Goal: Information Seeking & Learning: Find specific fact

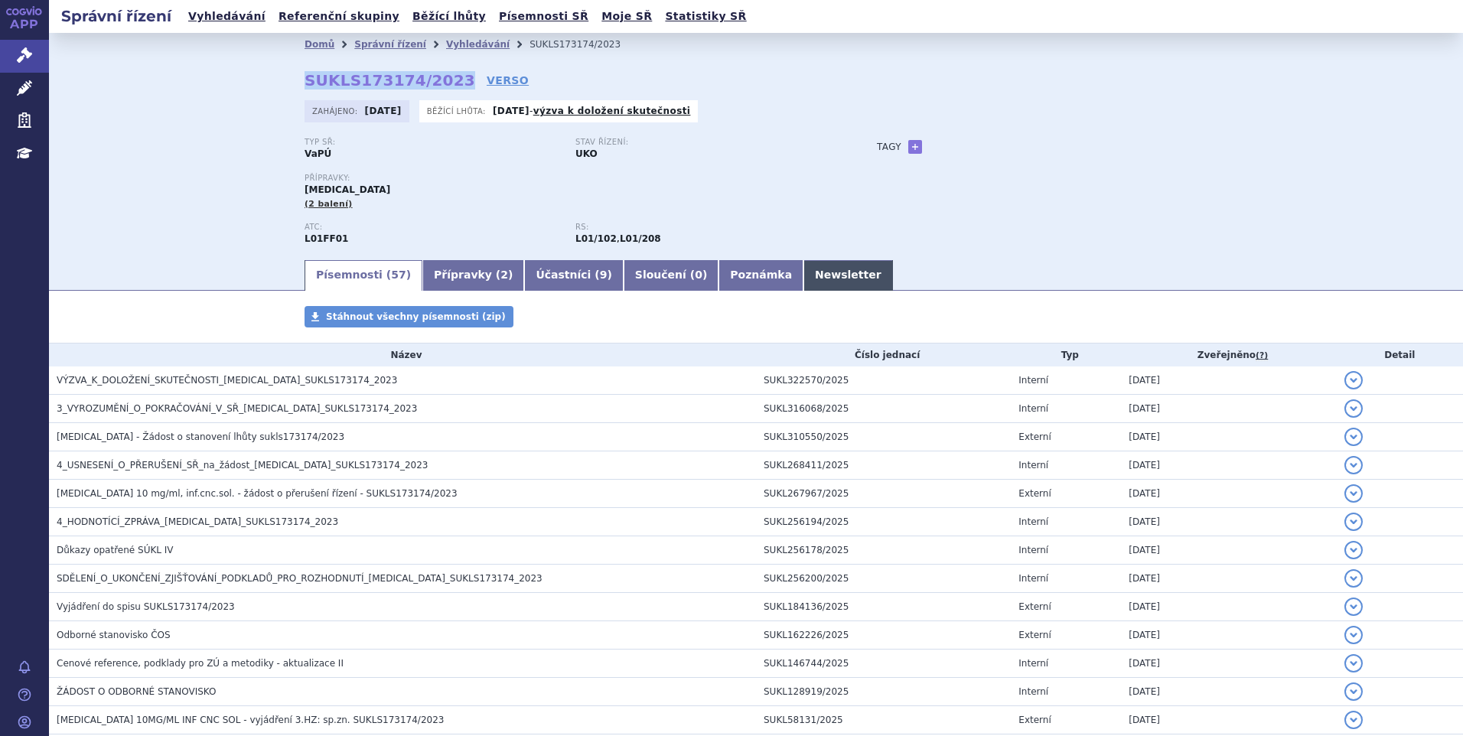
click at [803, 277] on link "Newsletter" at bounding box center [848, 275] width 90 height 31
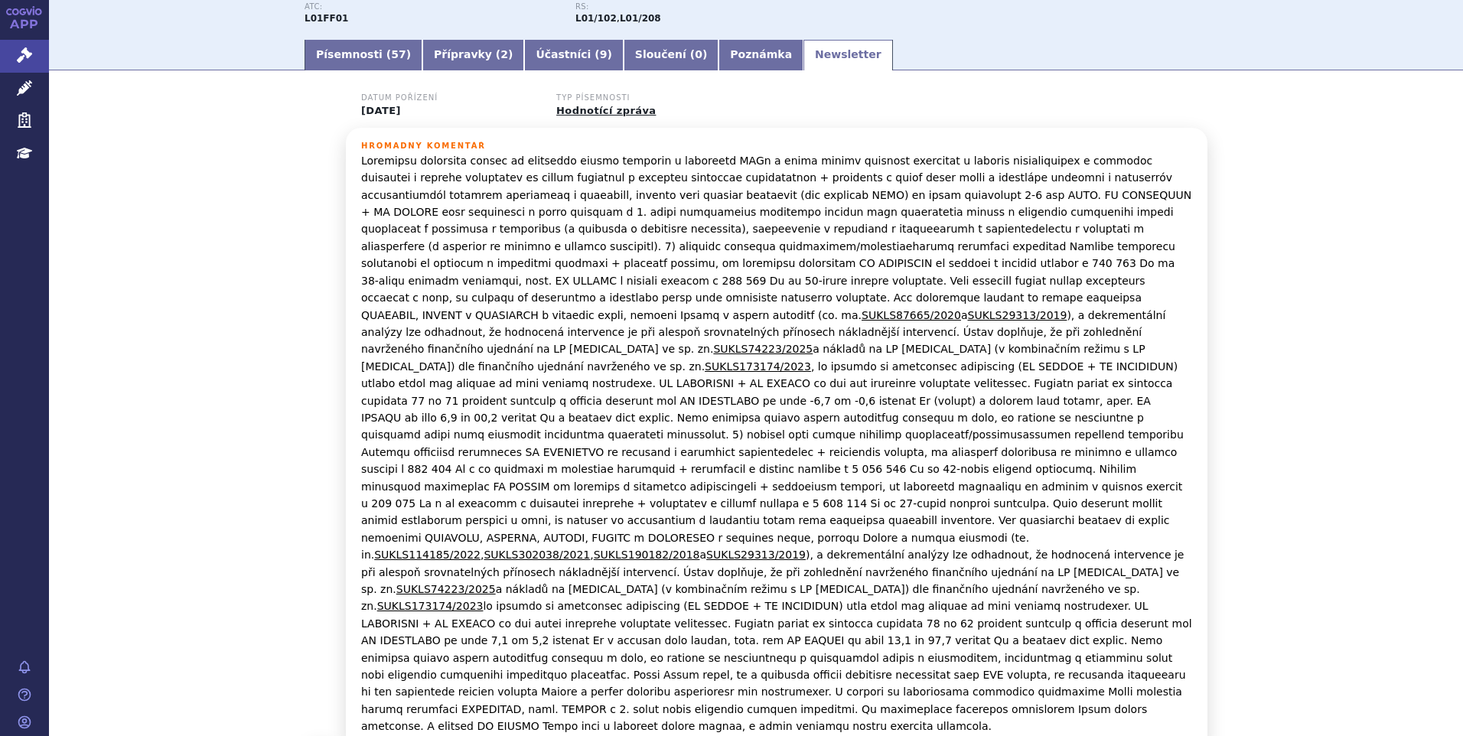
scroll to position [230, 0]
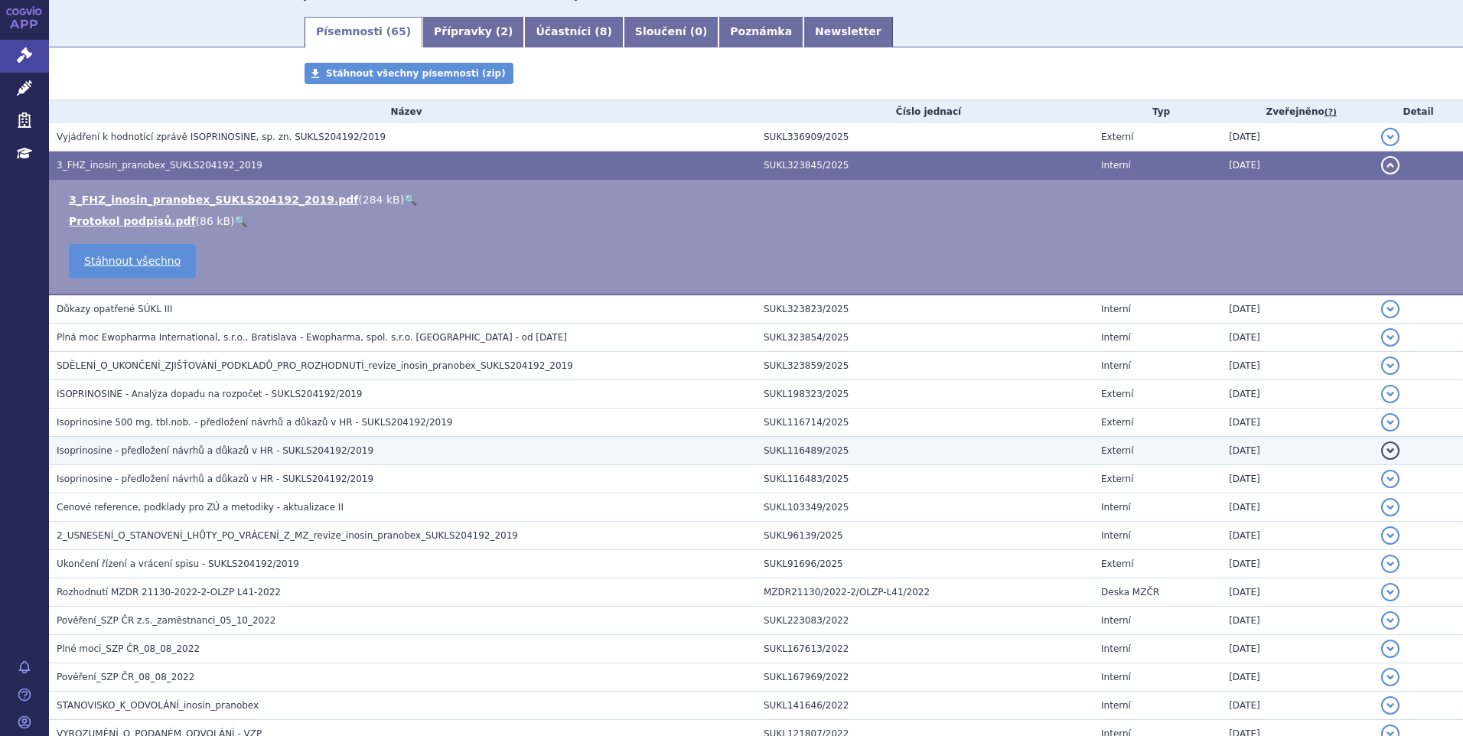
scroll to position [242, 0]
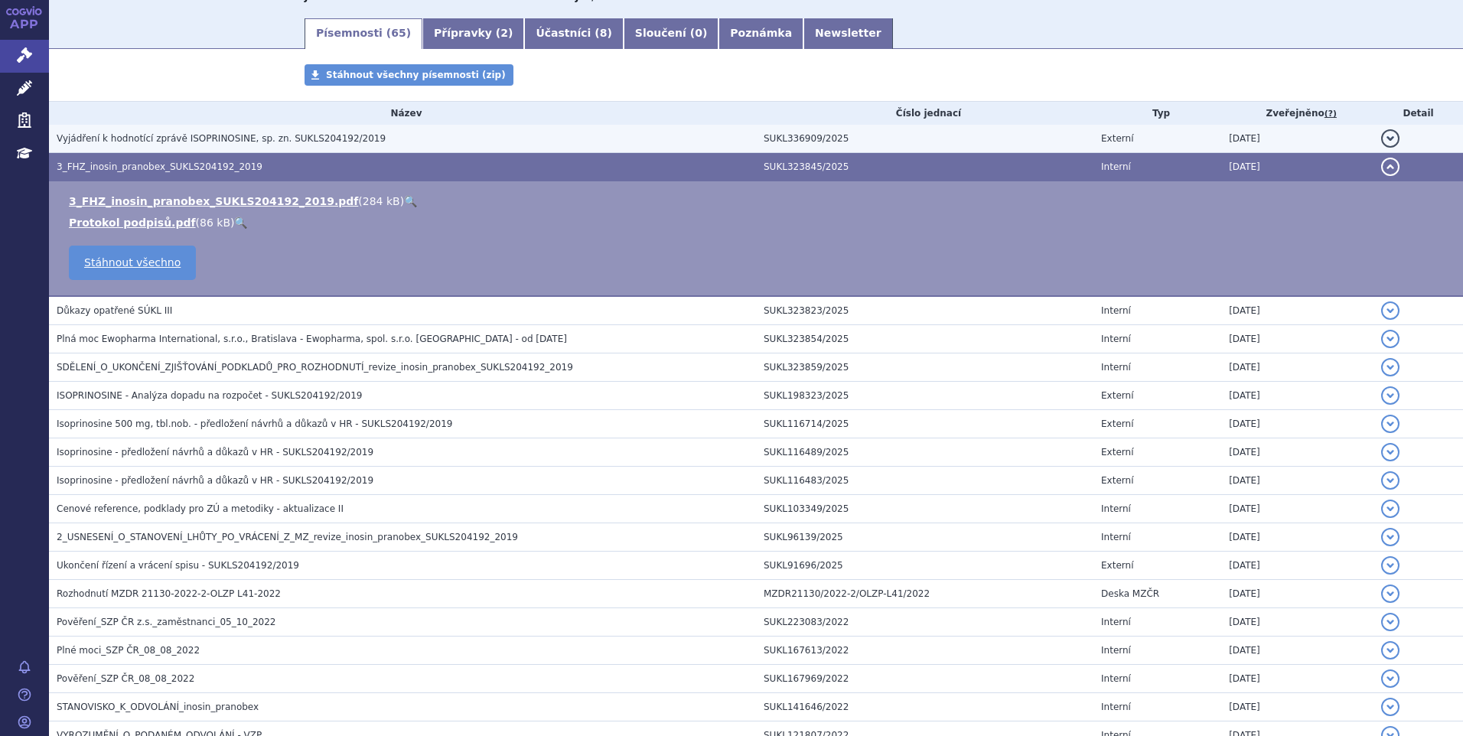
click at [531, 138] on h3 "Vyjádření k hodnotící zprávě ISOPRINOSINE, sp. zn. SUKLS204192/2019" at bounding box center [406, 138] width 699 height 15
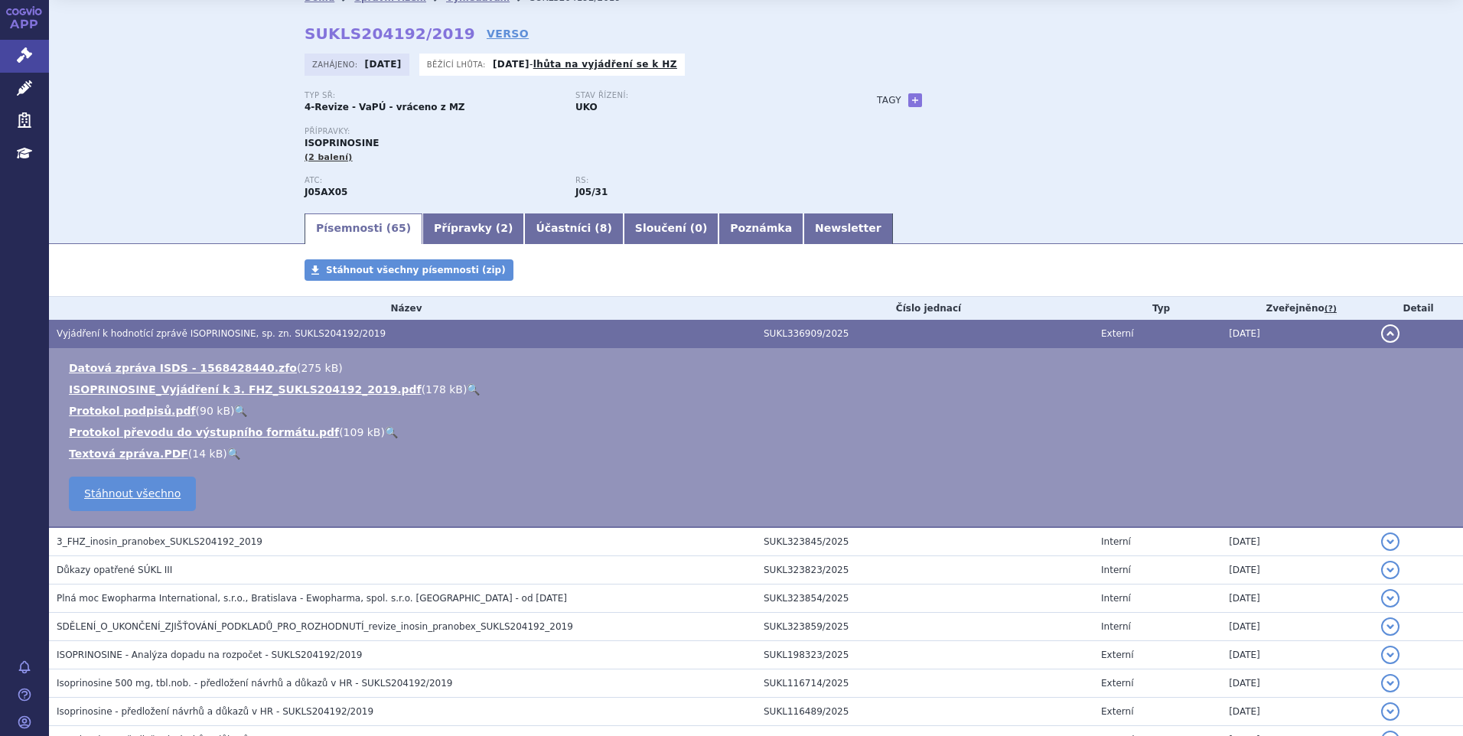
scroll to position [0, 0]
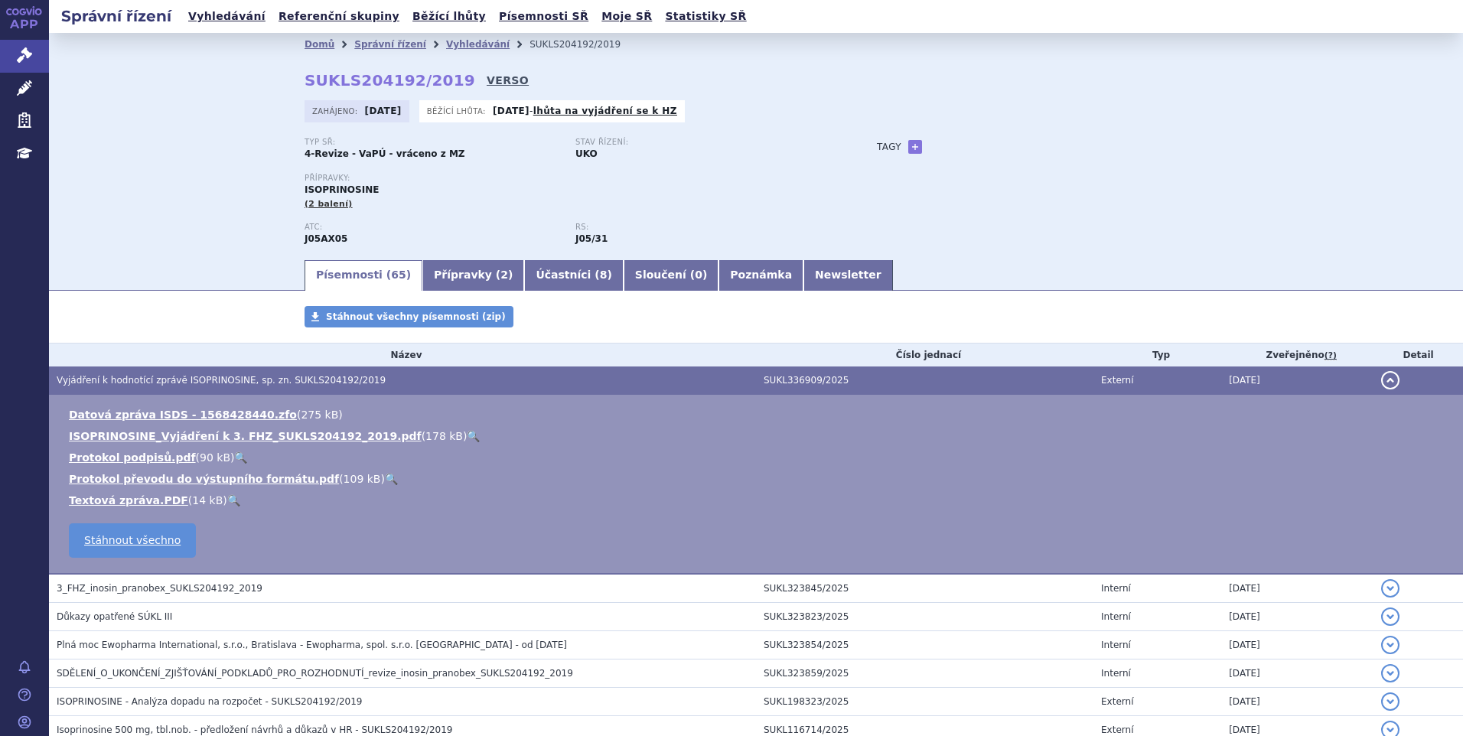
click at [487, 80] on link "VERSO" at bounding box center [508, 80] width 42 height 15
click at [213, 15] on link "Vyhledávání" at bounding box center [227, 16] width 86 height 21
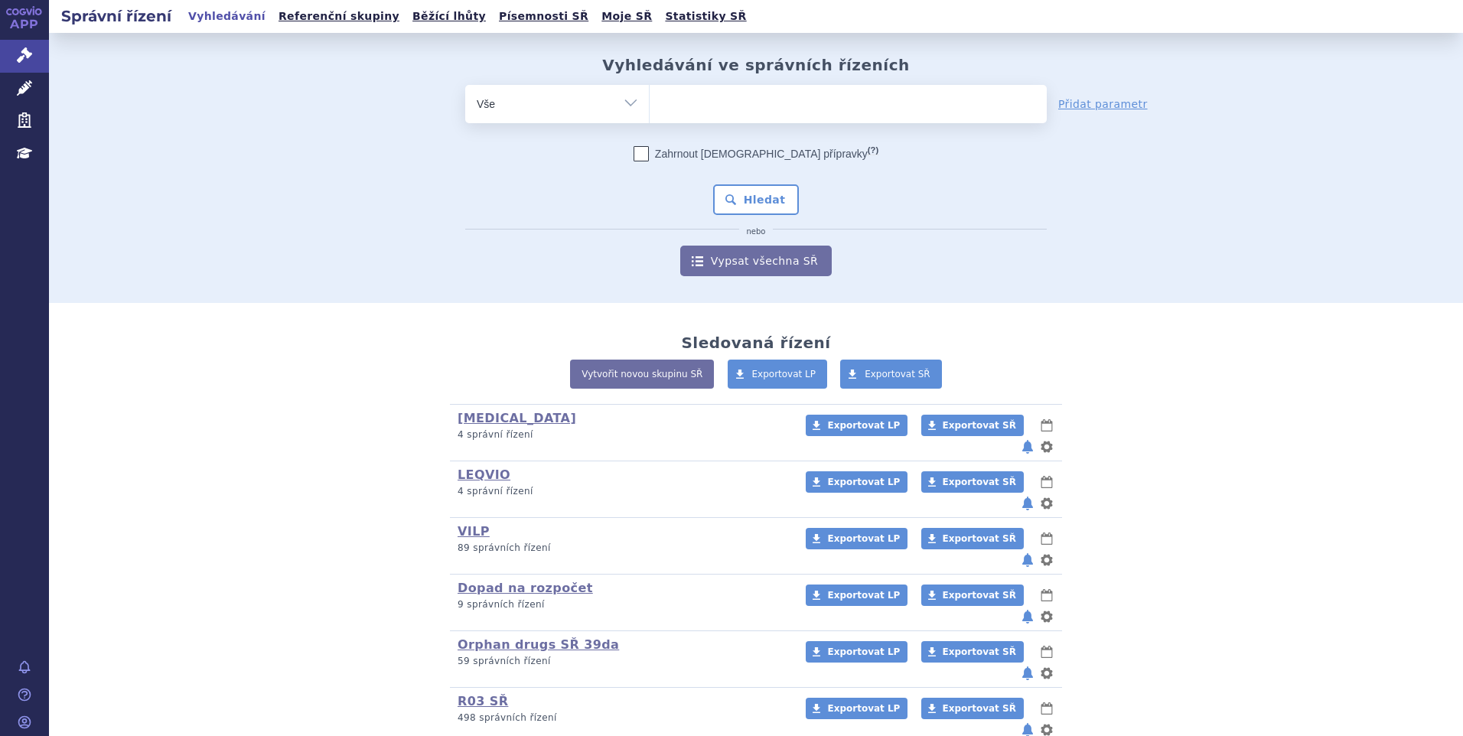
click at [707, 109] on ul at bounding box center [848, 101] width 397 height 32
click at [650, 109] on select at bounding box center [649, 103] width 1 height 38
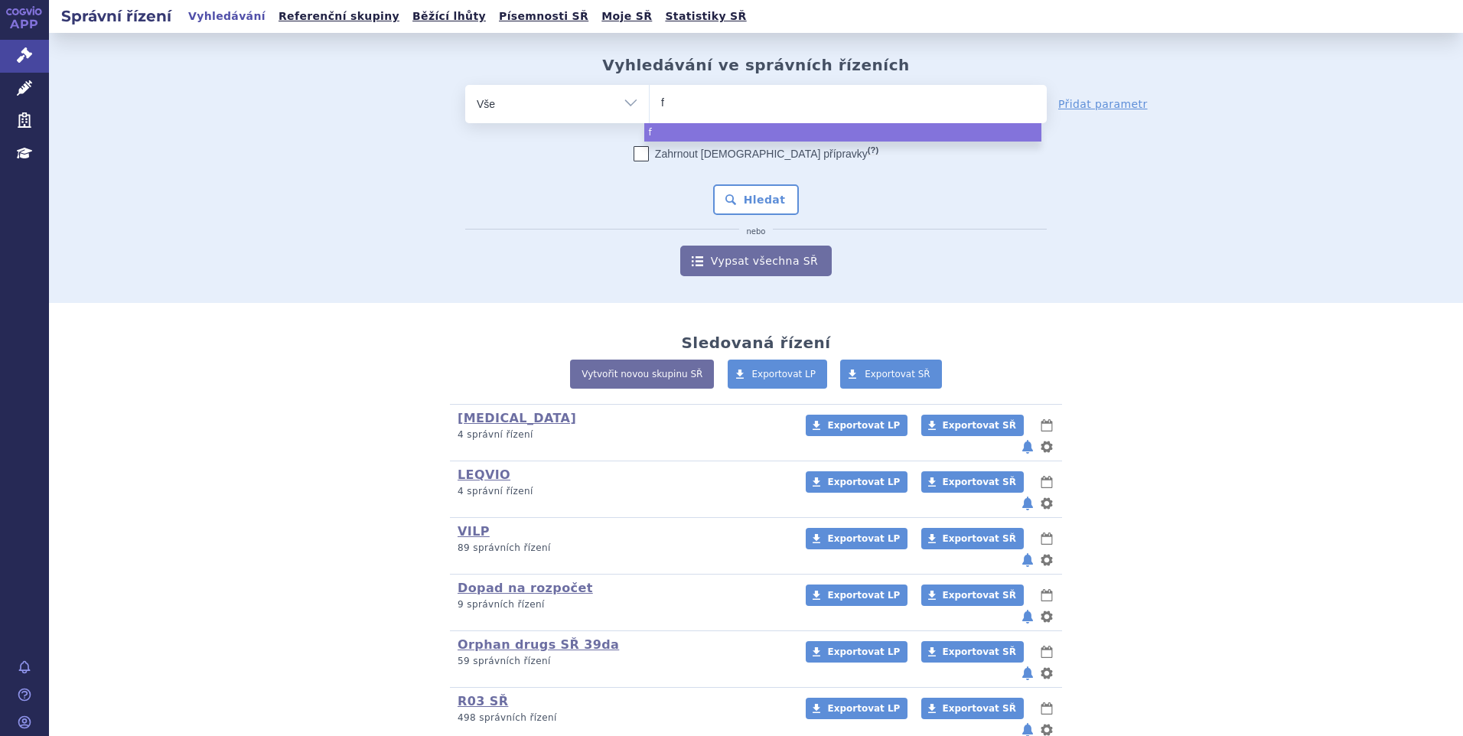
type input "fi"
type input "fil"
type input "filsu"
type input "filsuv"
type input "filsuvez"
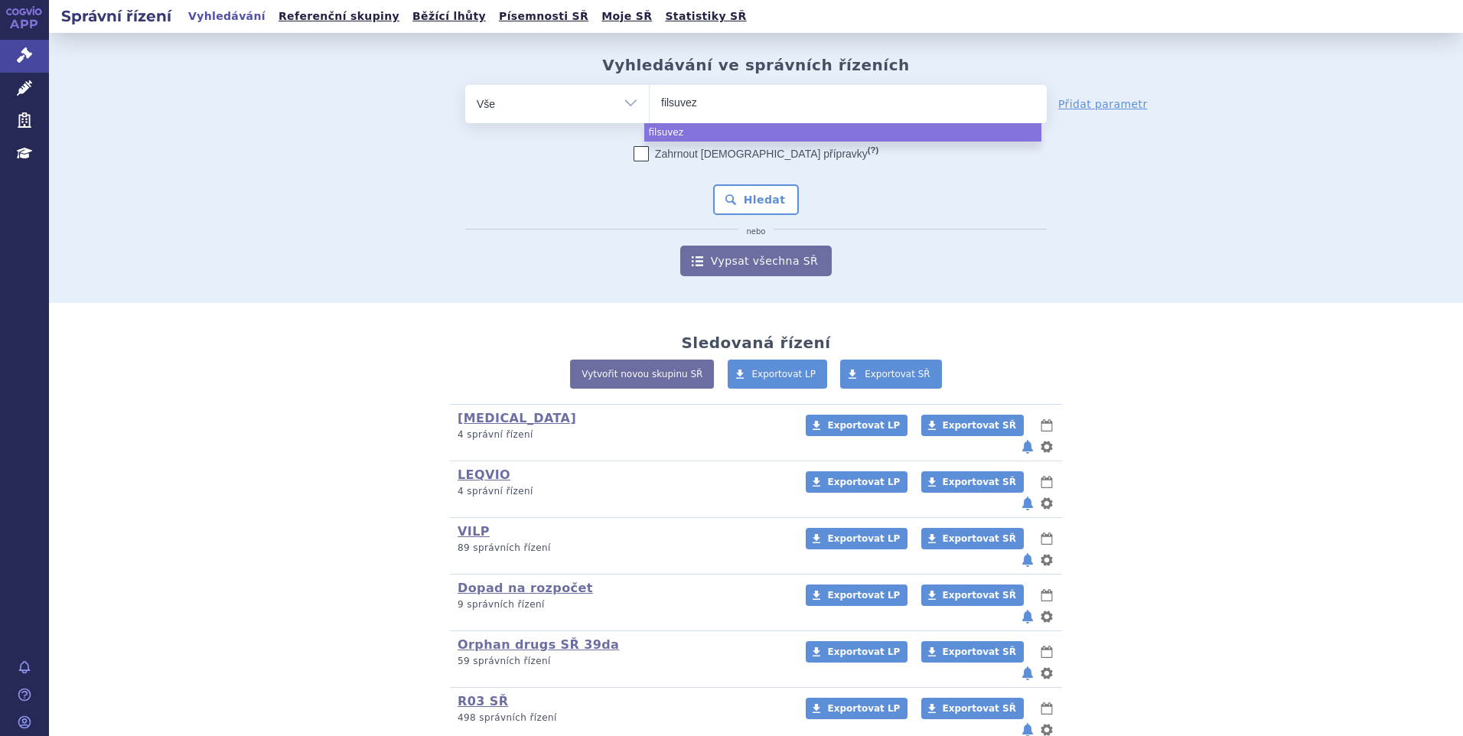
select select "filsuvez"
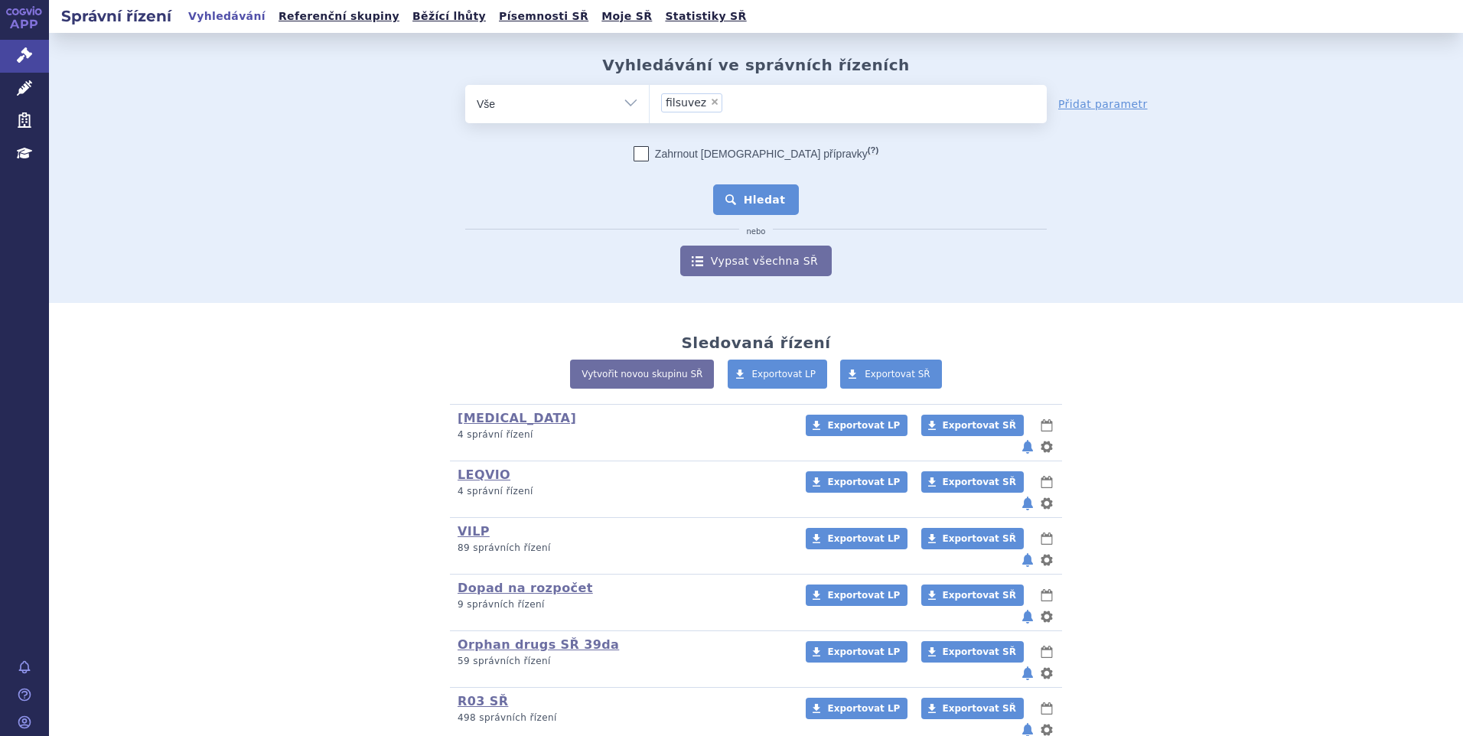
click at [788, 197] on button "Hledat" at bounding box center [756, 199] width 86 height 31
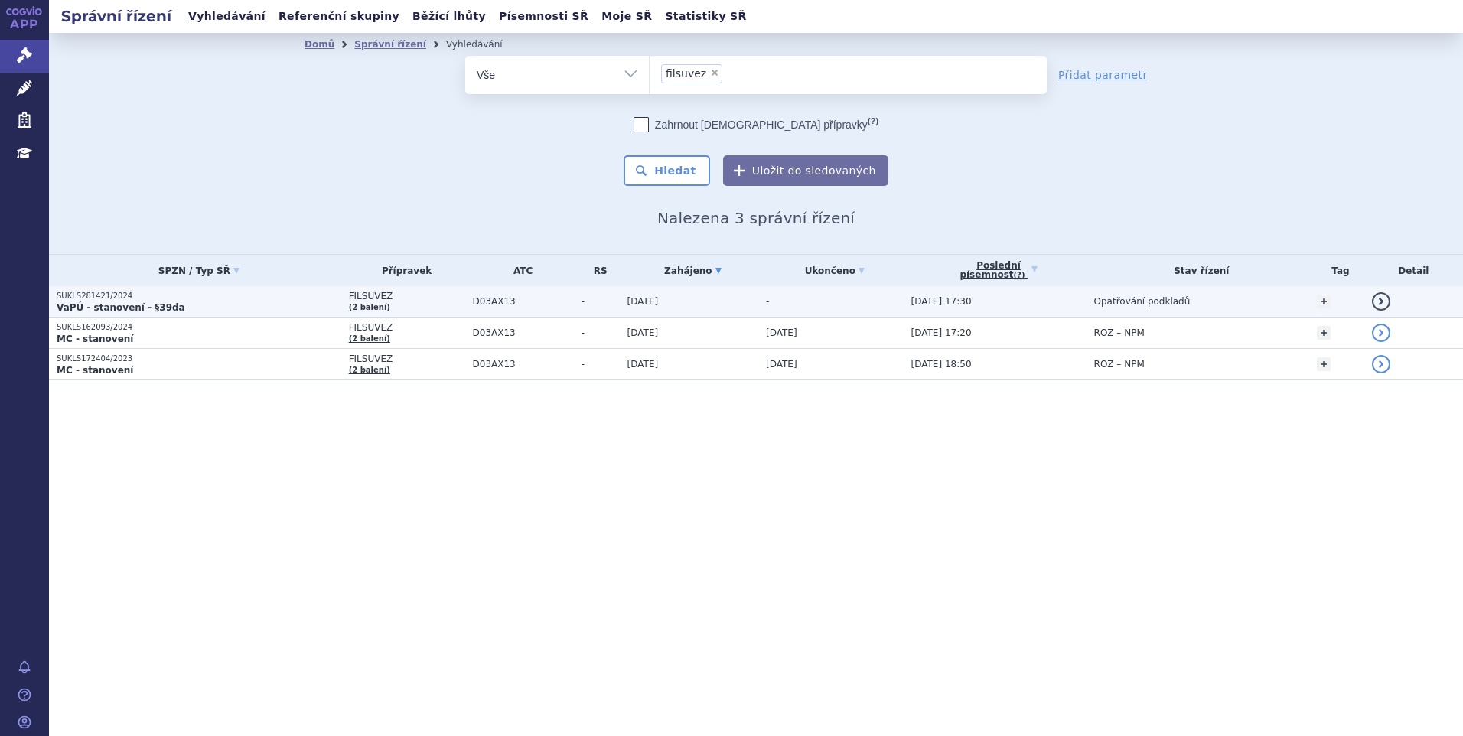
click at [184, 299] on p "SUKLS281421/2024" at bounding box center [199, 296] width 285 height 11
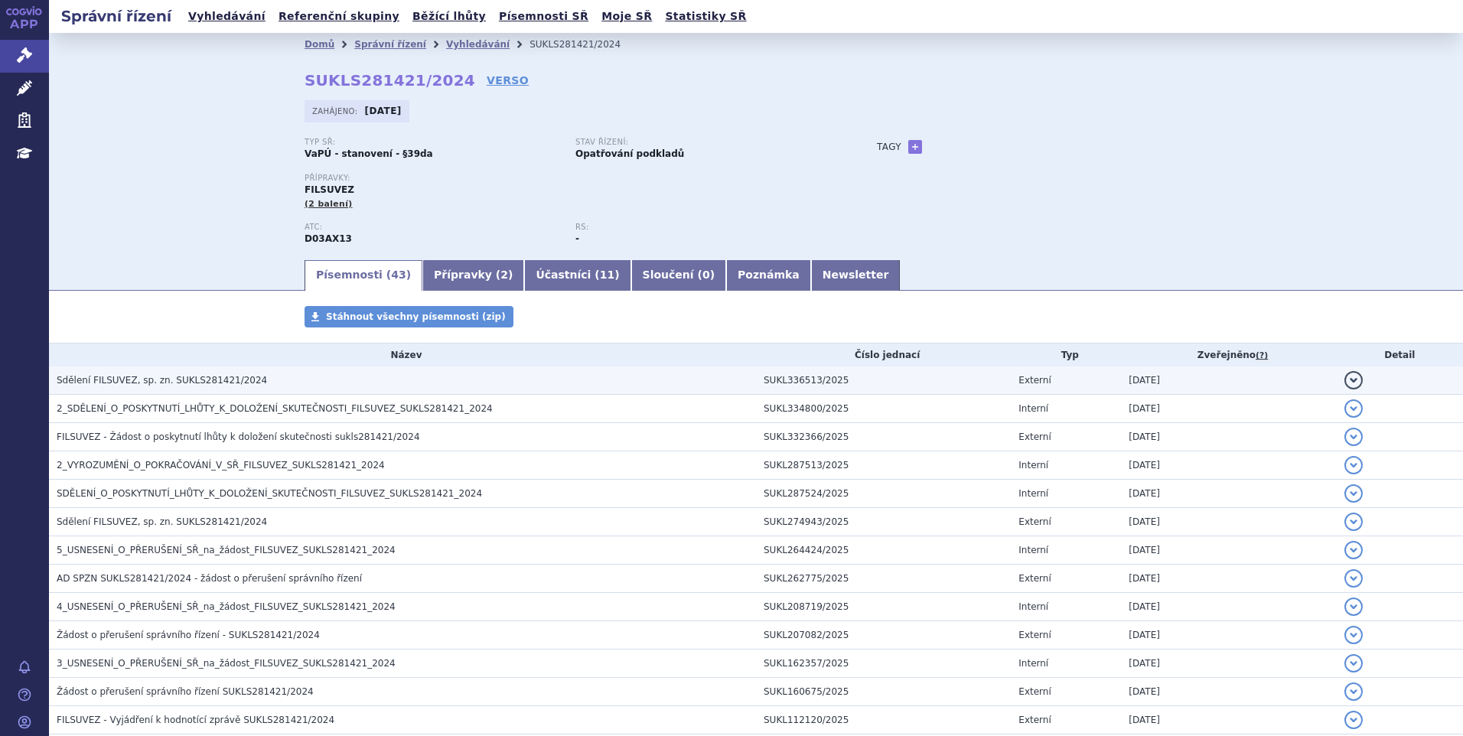
click at [174, 380] on span "Sdělení FILSUVEZ, sp. zn. SUKLS281421/2024" at bounding box center [162, 380] width 210 height 11
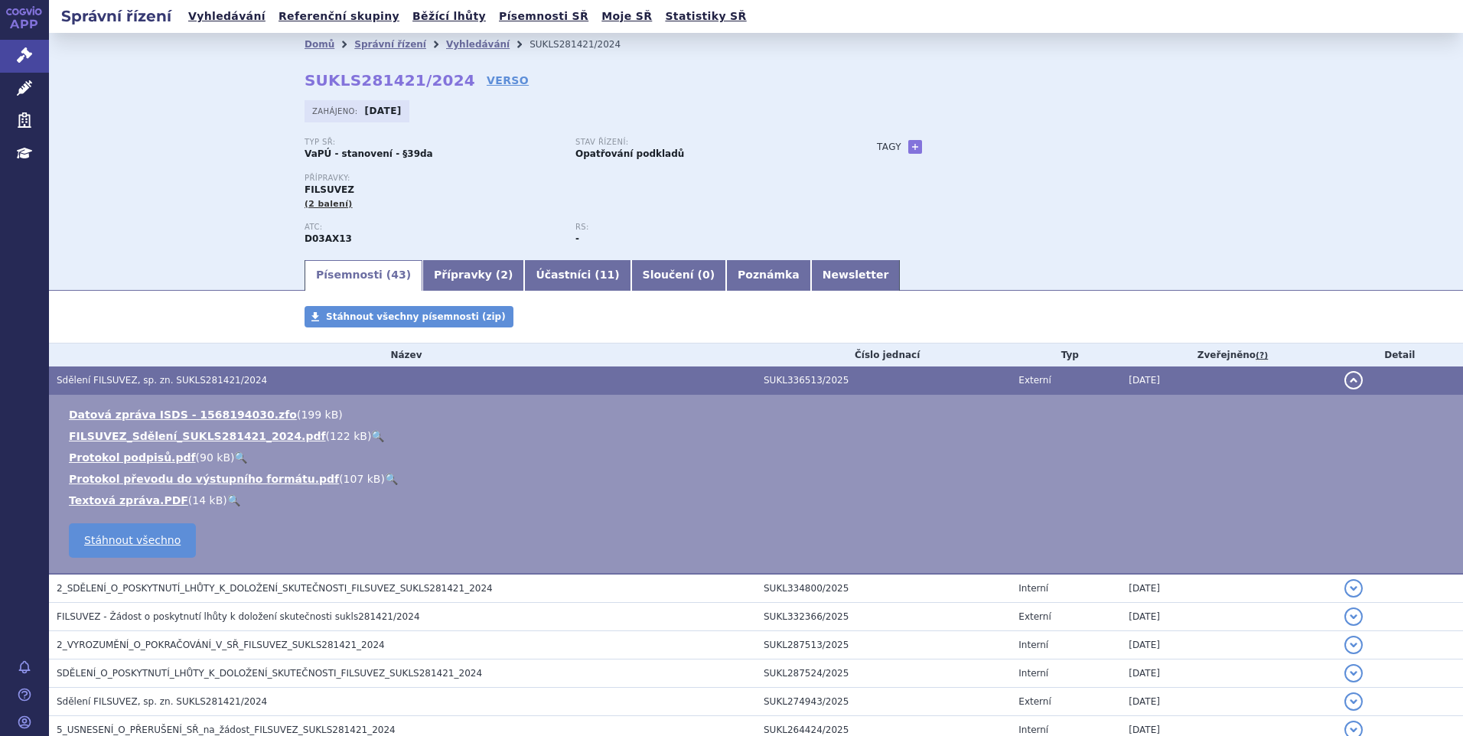
click at [371, 433] on link "🔍" at bounding box center [377, 436] width 13 height 12
click at [229, 18] on link "Vyhledávání" at bounding box center [227, 16] width 86 height 21
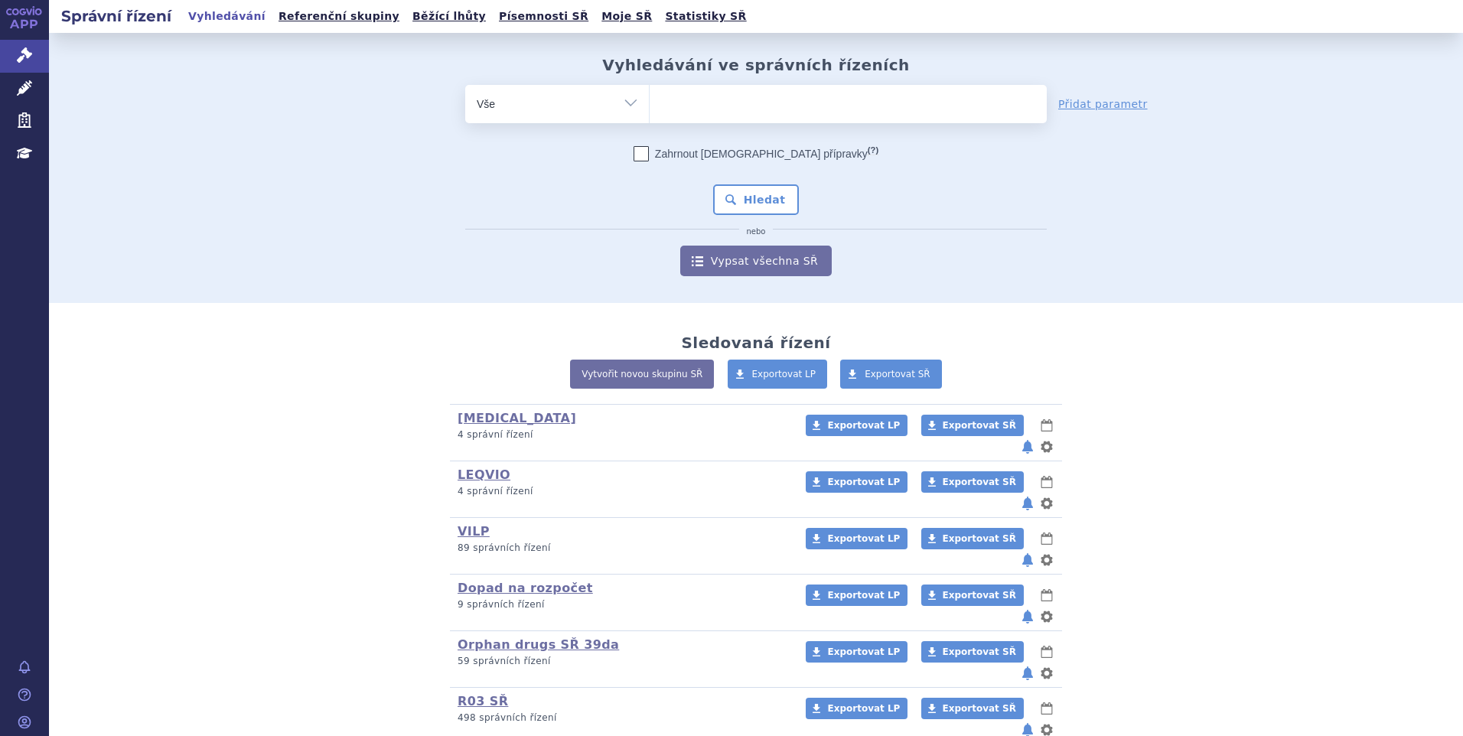
click at [808, 103] on ul at bounding box center [848, 101] width 397 height 32
click at [650, 103] on select at bounding box center [649, 103] width 1 height 38
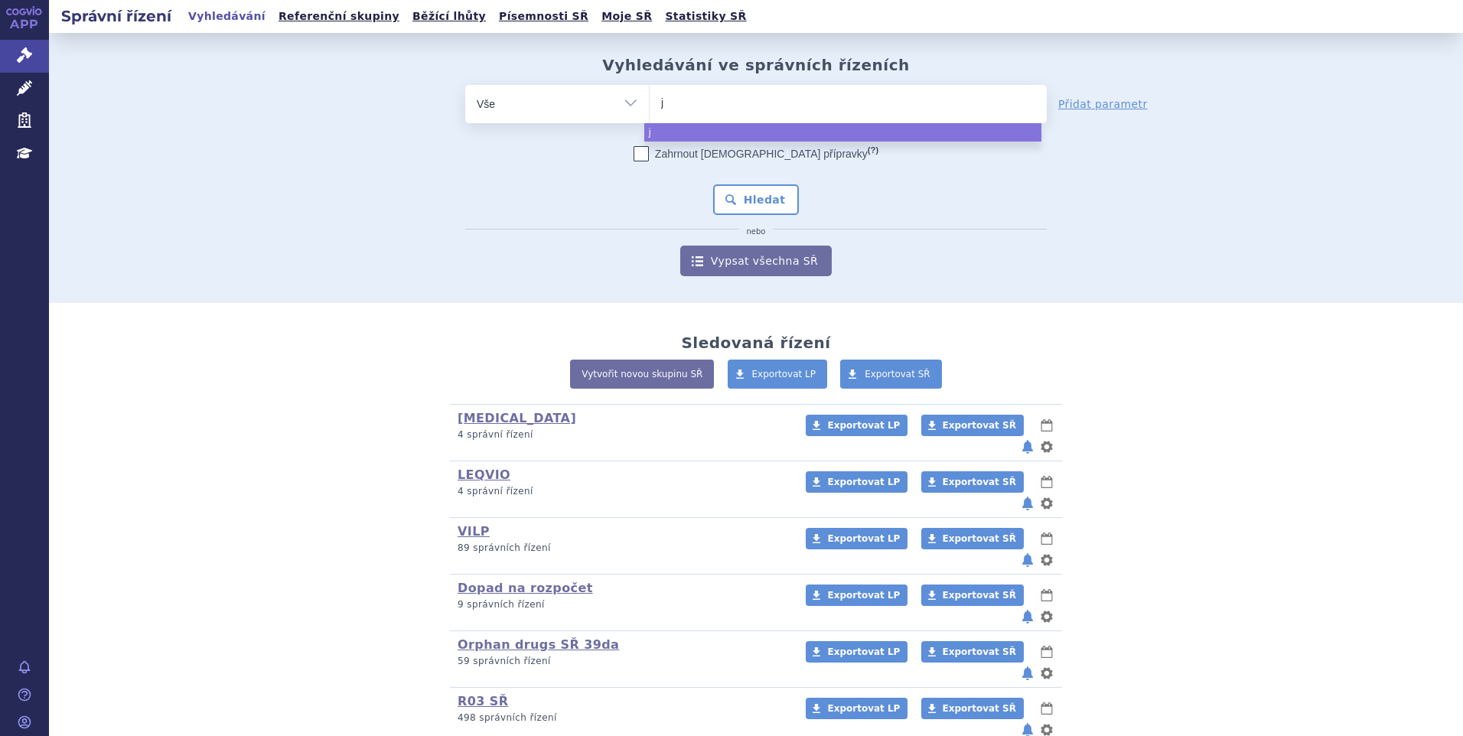
type input "jy"
type input "jyse"
type input "jysele"
type input "jyselec"
type input "jyseleca"
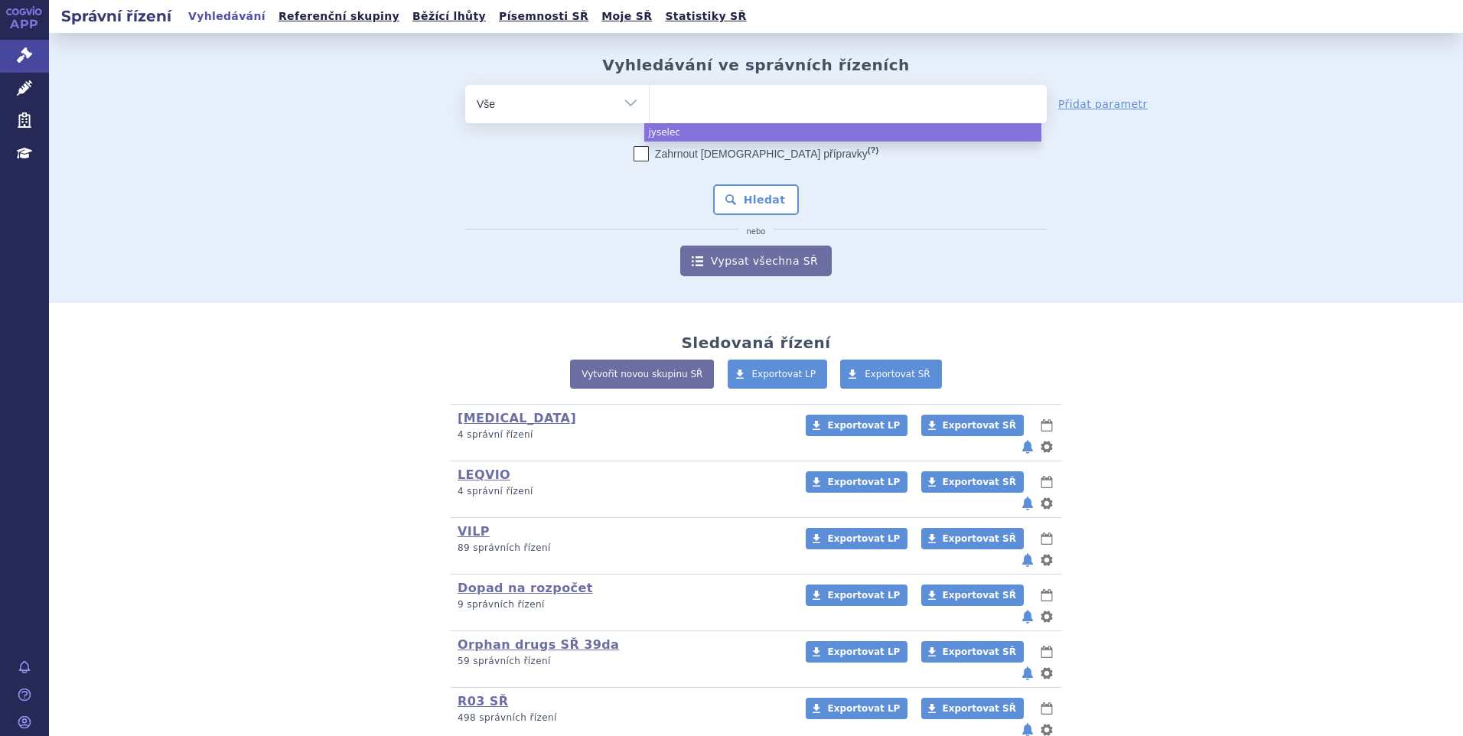
select select "jyseleca"
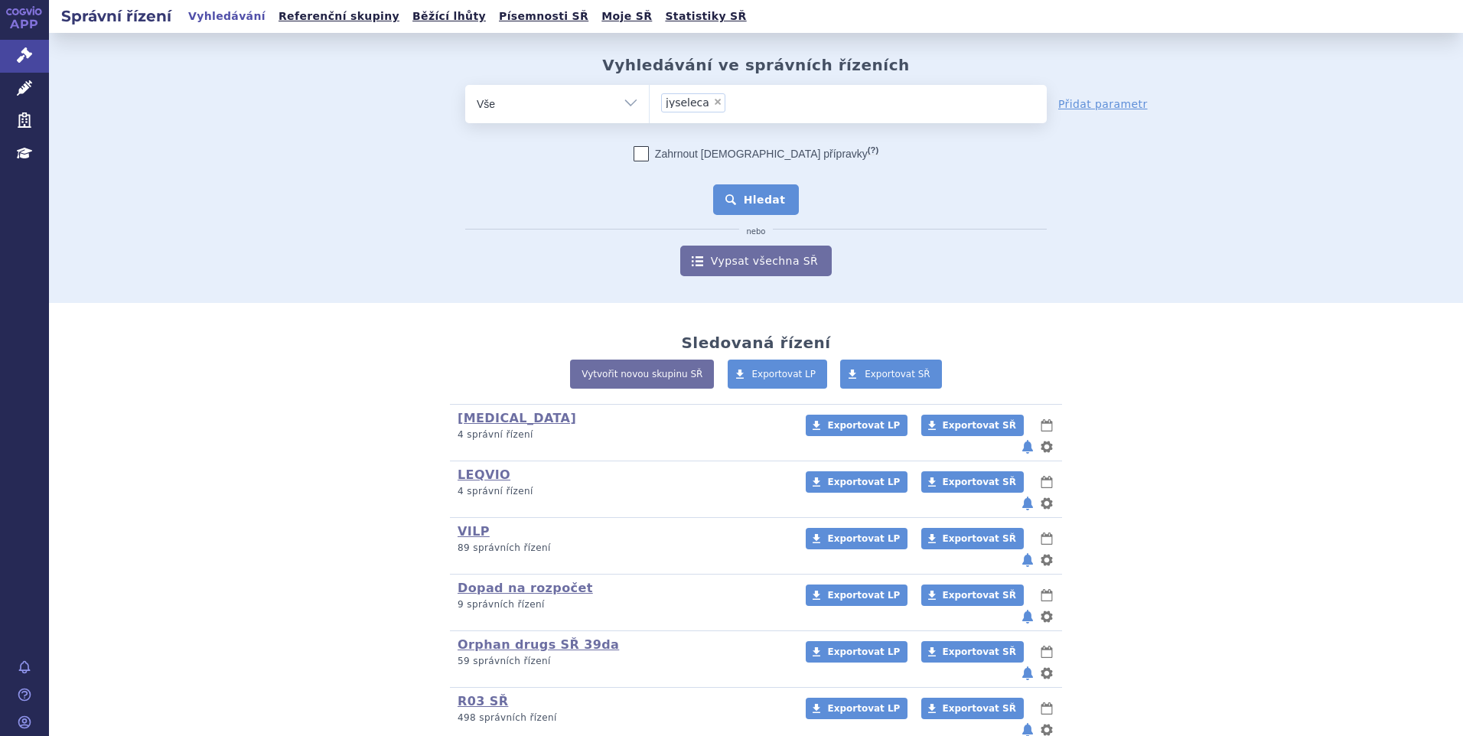
click at [778, 204] on button "Hledat" at bounding box center [756, 199] width 86 height 31
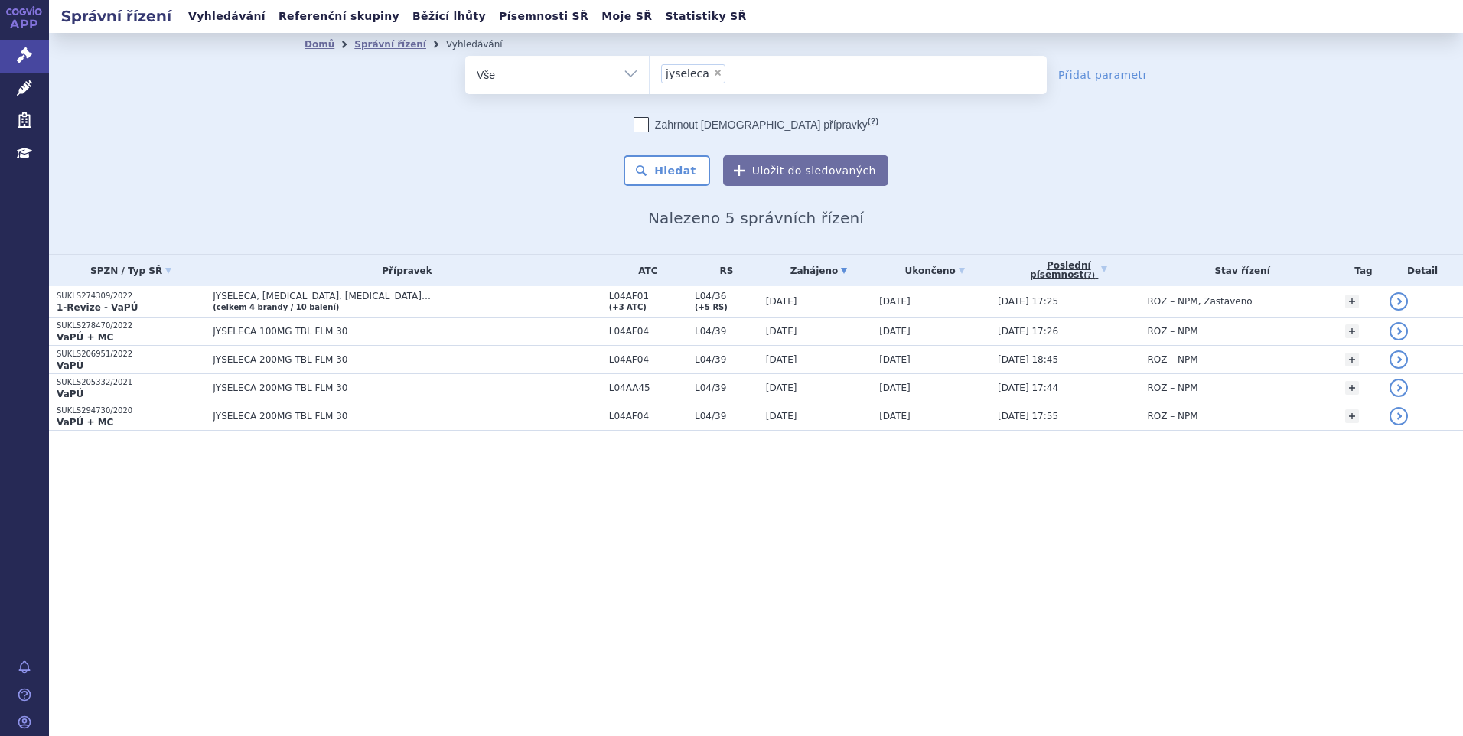
click at [208, 22] on link "Vyhledávání" at bounding box center [227, 16] width 86 height 21
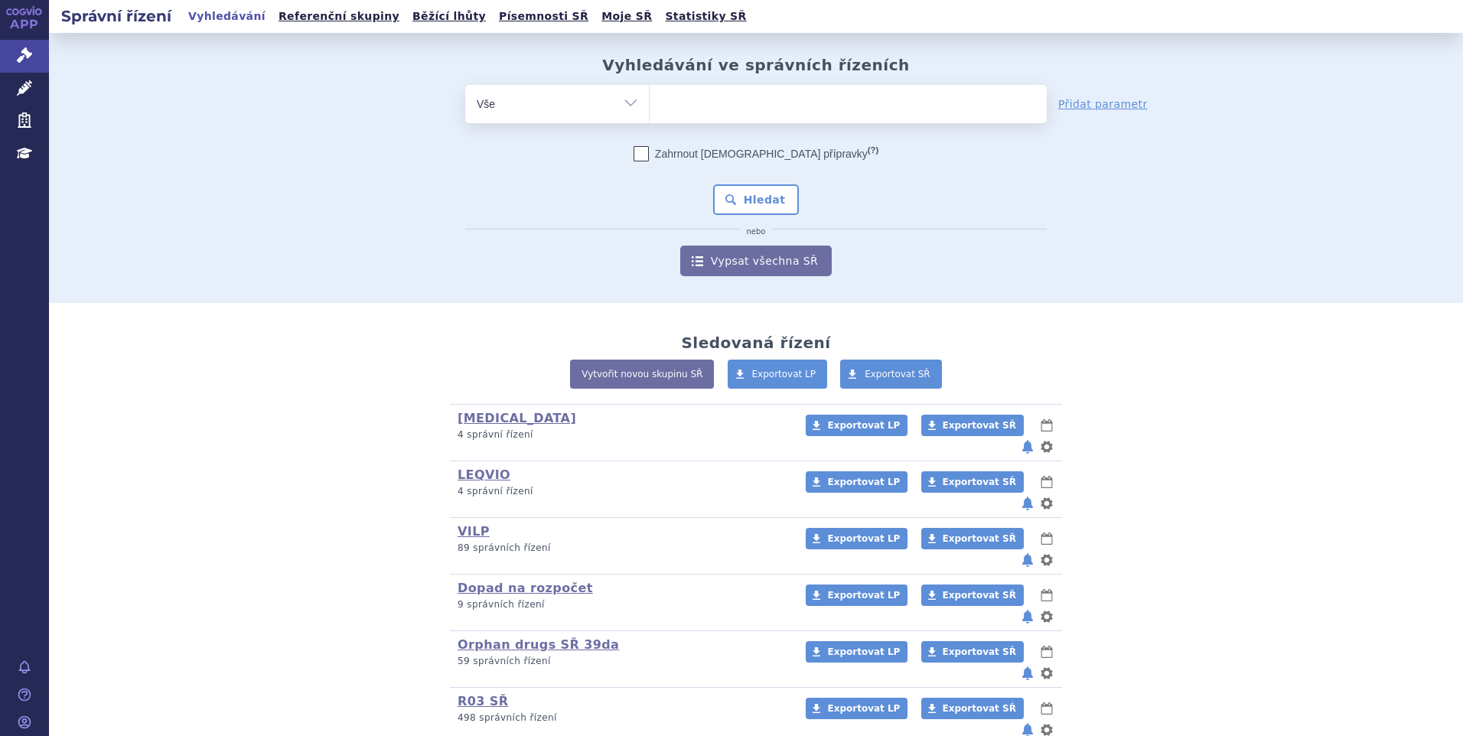
drag, startPoint x: 0, startPoint y: 0, endPoint x: 524, endPoint y: 107, distance: 535.0
click at [524, 107] on select "Vše Spisová značka Typ SŘ Přípravek/SUKL kód Účastník/Držitel" at bounding box center [557, 102] width 184 height 34
click at [526, 110] on select "Vše Spisová značka Typ SŘ Přípravek/SUKL kód Účastník/Držitel" at bounding box center [557, 102] width 184 height 34
select select "filter-procedure-product-status"
click at [465, 85] on select "Vše Spisová značka Typ SŘ Přípravek/SUKL kód Účastník/Držitel" at bounding box center [557, 102] width 184 height 34
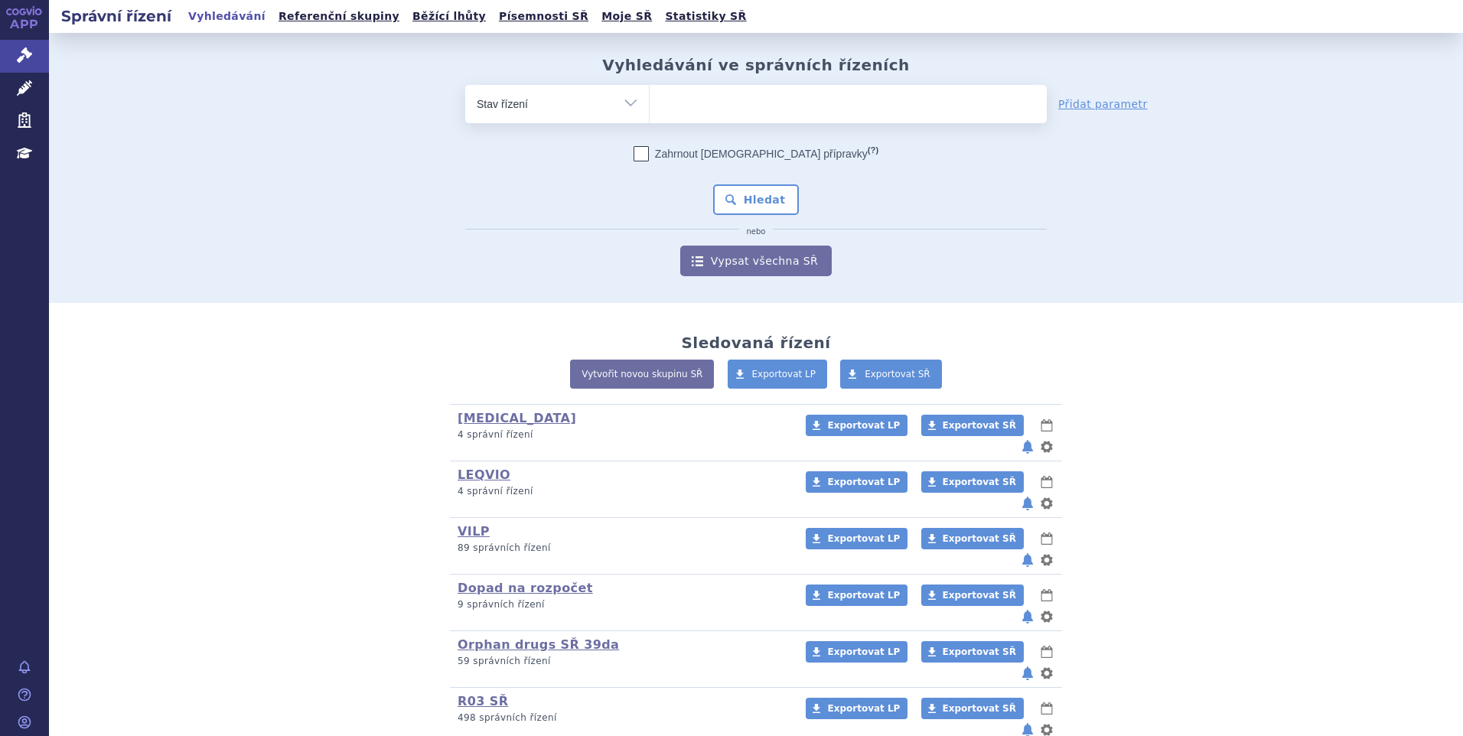
click at [764, 132] on form "odstranit Vše Spisová značka Typ SŘ (?) Hledat" at bounding box center [756, 180] width 582 height 191
click at [768, 121] on span at bounding box center [848, 104] width 397 height 38
click at [650, 121] on select at bounding box center [649, 103] width 1 height 38
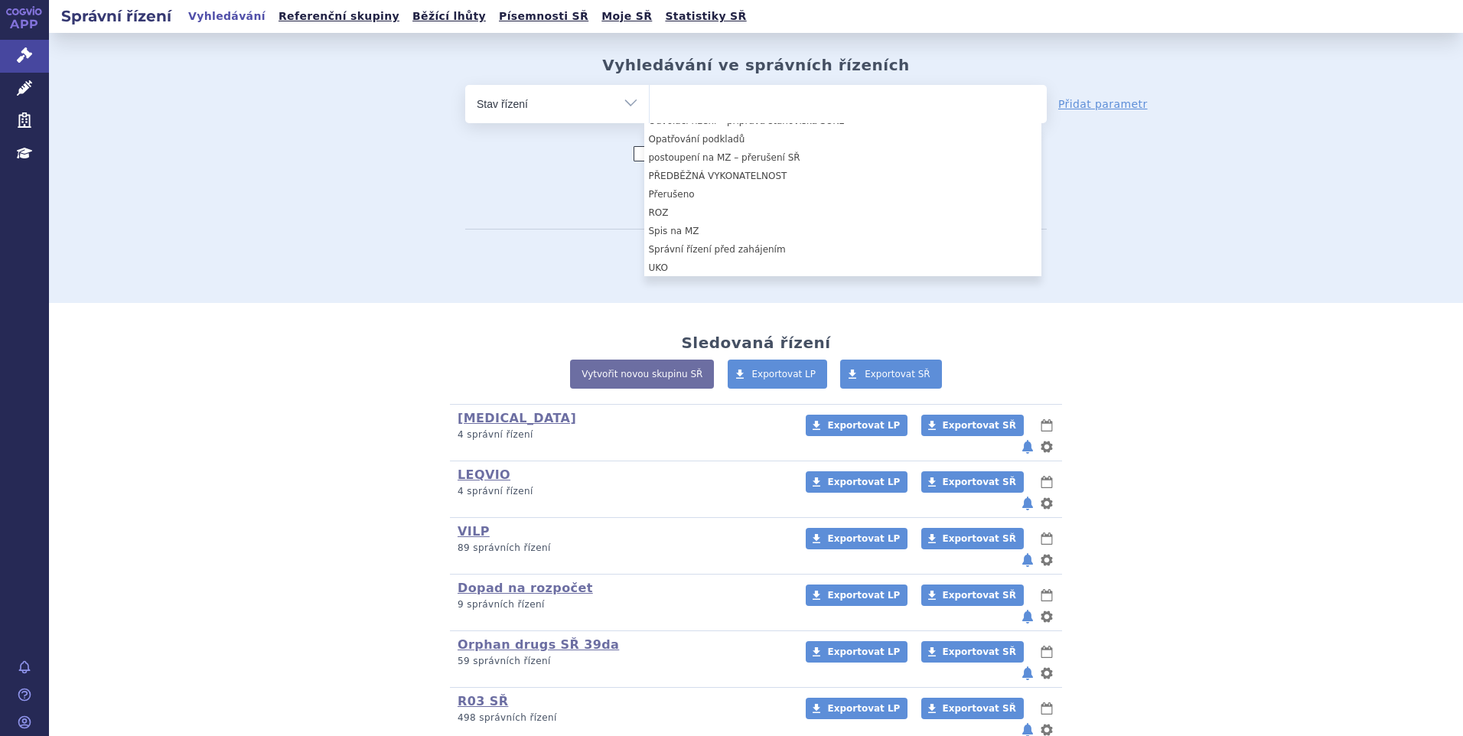
scroll to position [306, 0]
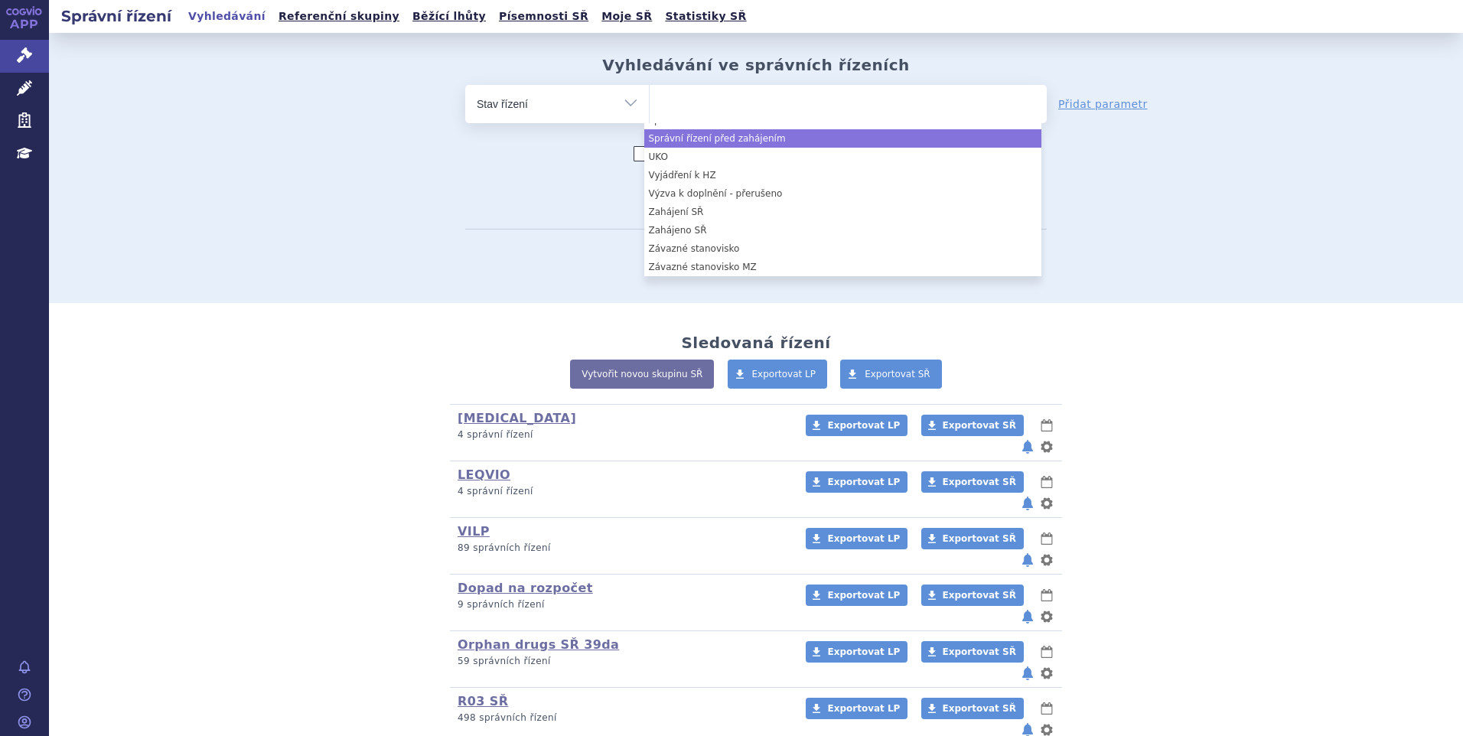
select select "7164a237-4406-4250-bf5a-b79e81fbcc6c"
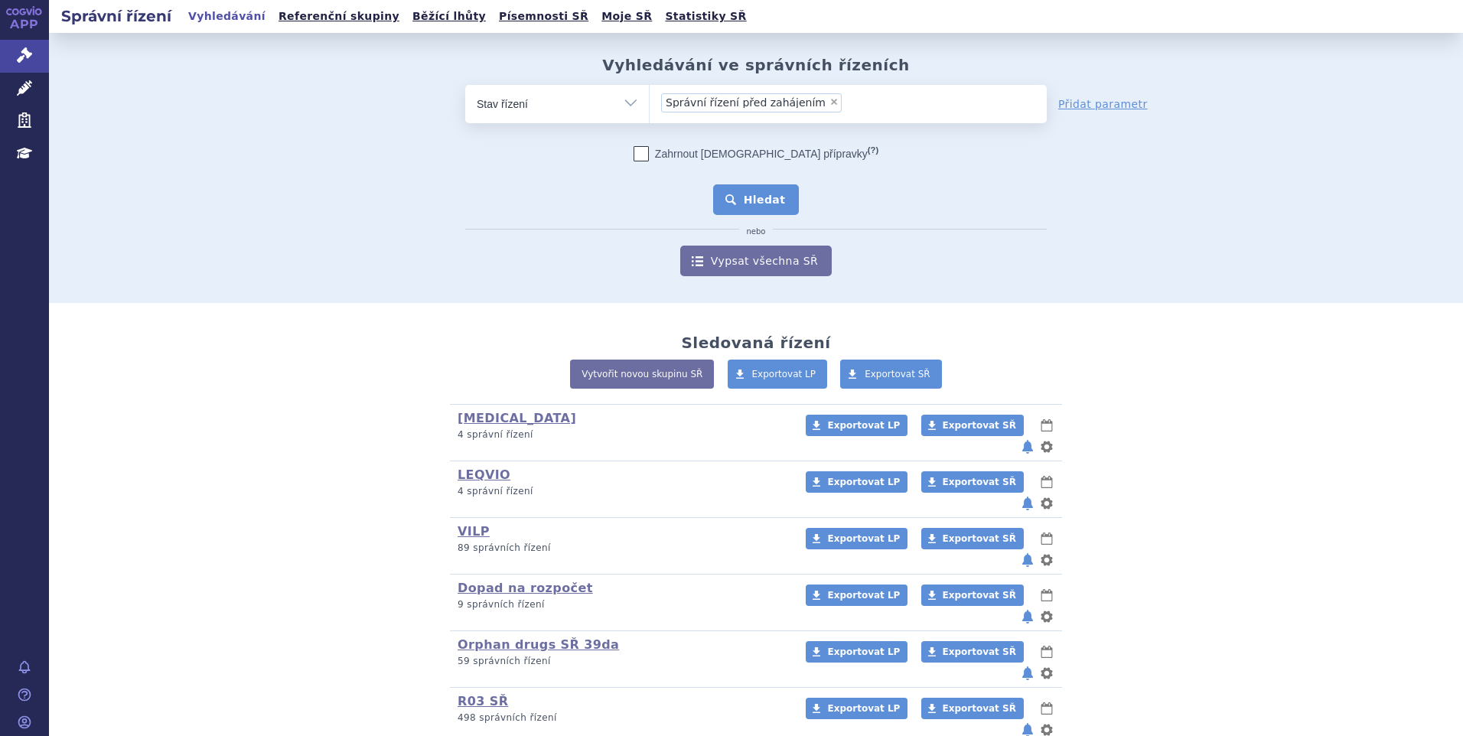
click at [732, 187] on button "Hledat" at bounding box center [756, 199] width 86 height 31
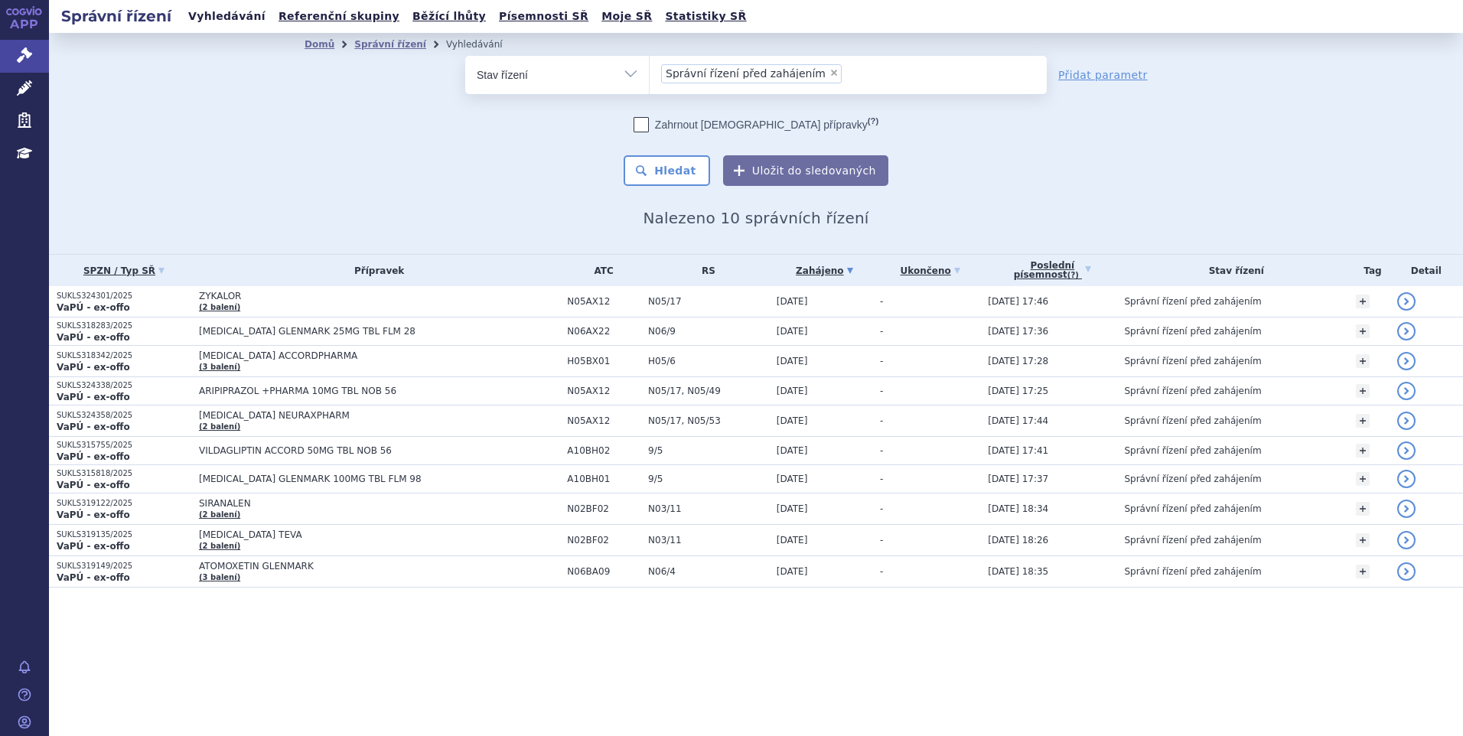
click at [221, 10] on link "Vyhledávání" at bounding box center [227, 16] width 86 height 21
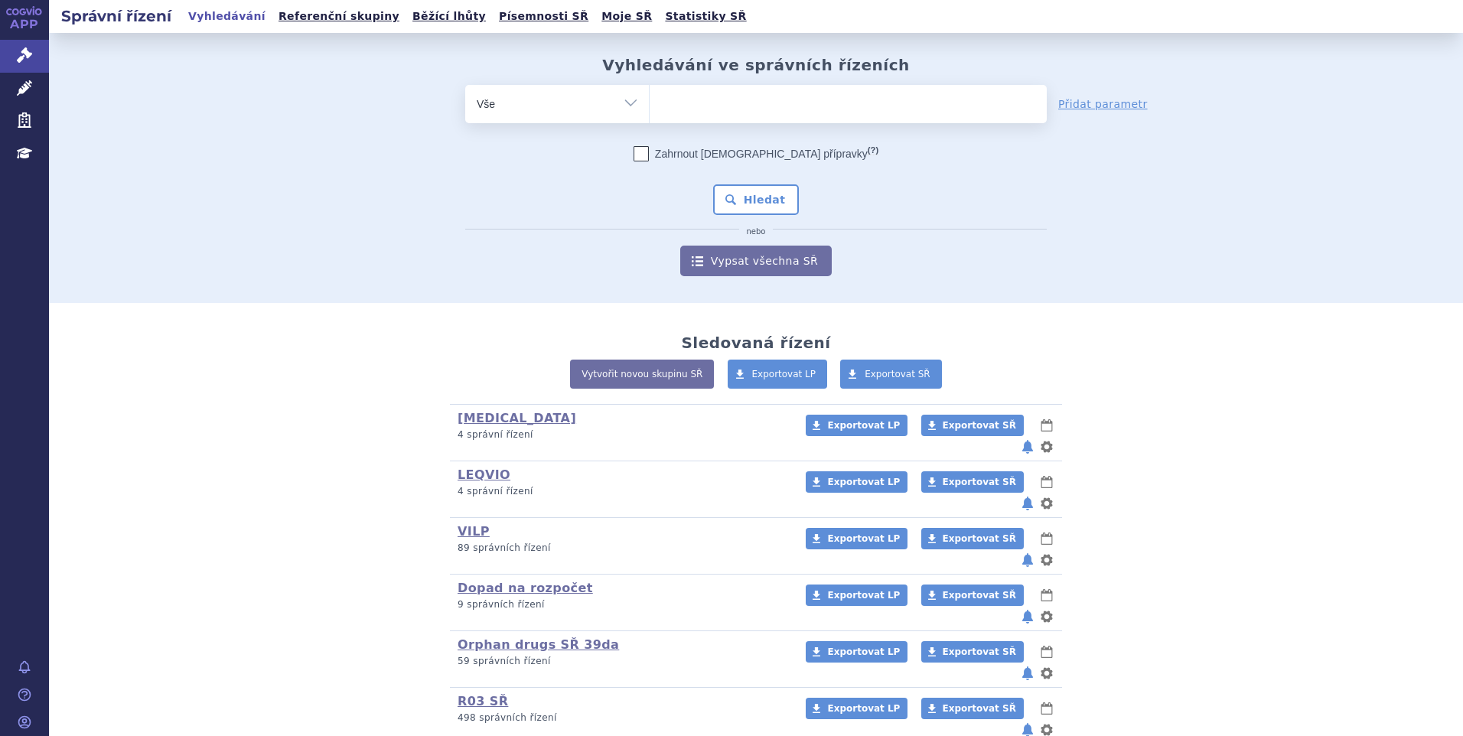
click at [813, 96] on ul at bounding box center [848, 101] width 397 height 32
click at [650, 96] on select at bounding box center [649, 103] width 1 height 38
paste input "SUKLS238671/2025"
type input "SUKLS238671/2025"
select select "SUKLS238671/2025"
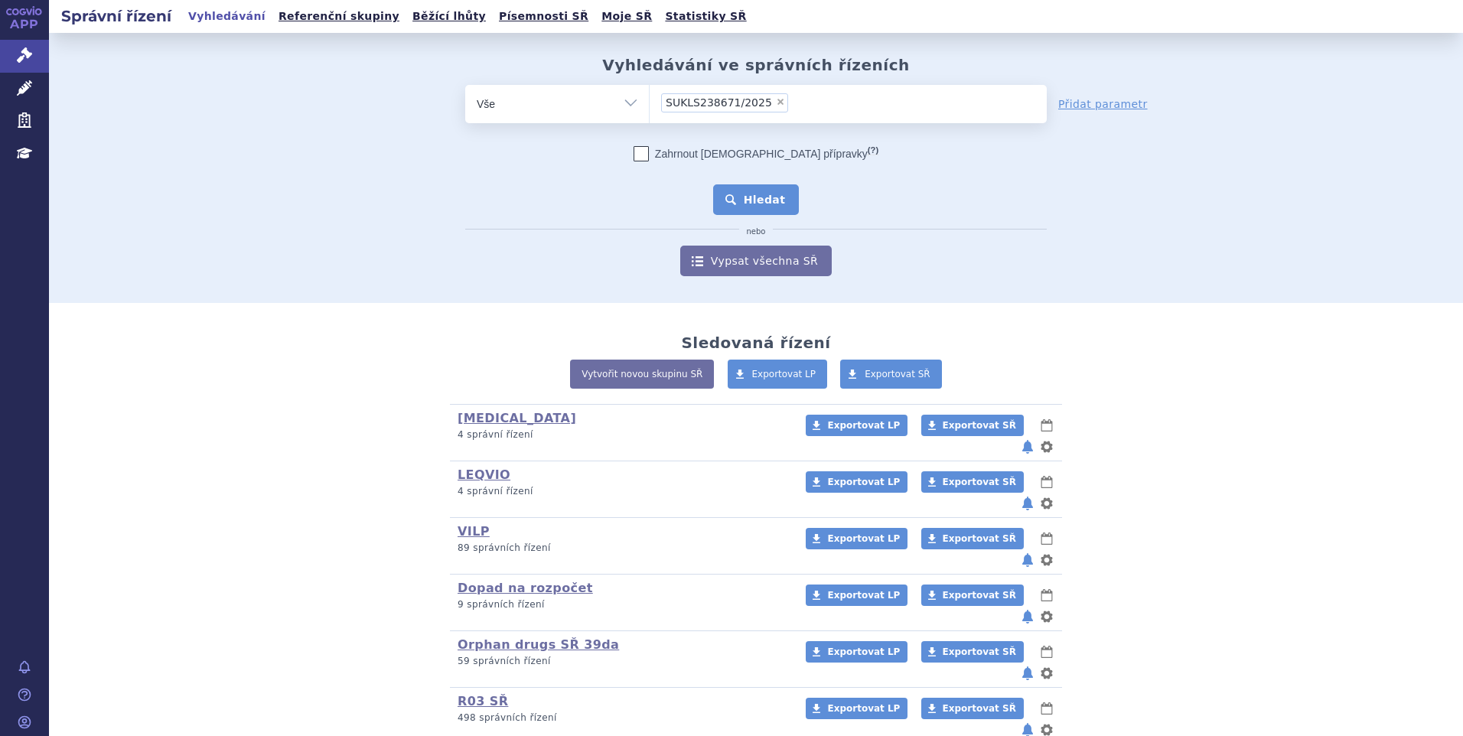
click at [771, 190] on button "Hledat" at bounding box center [756, 199] width 86 height 31
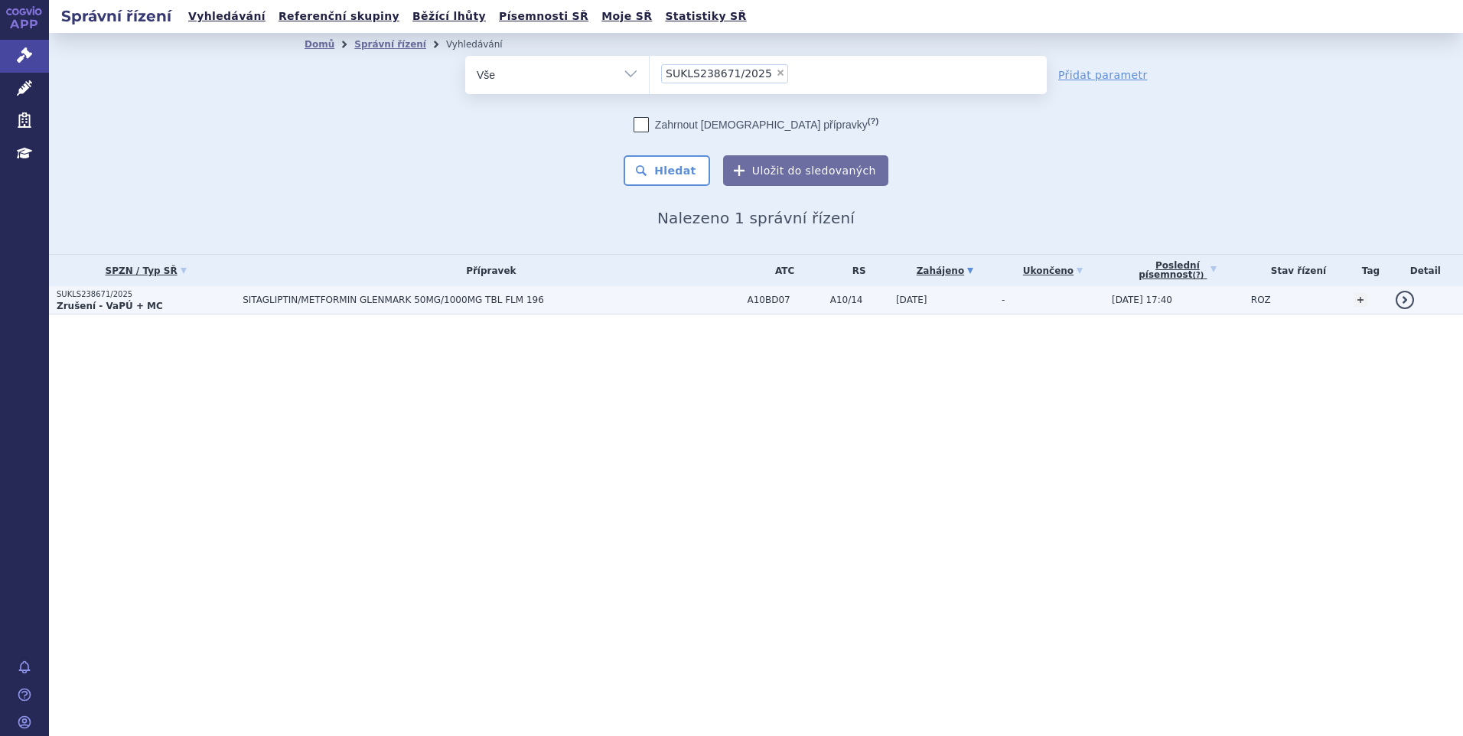
click at [256, 301] on span "SITAGLIPTIN/METFORMIN GLENMARK 50MG/1000MG TBL FLM 196" at bounding box center [434, 300] width 383 height 11
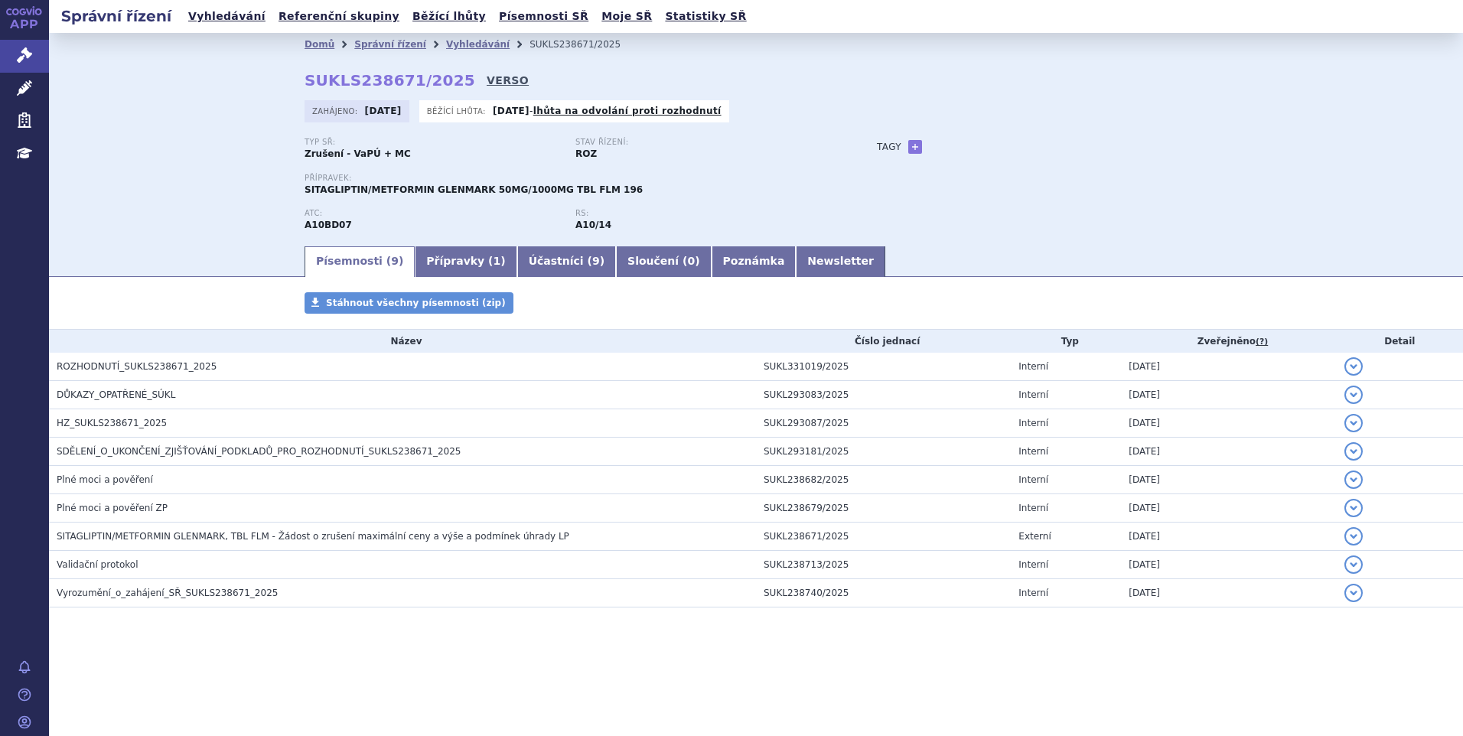
click at [490, 86] on link "VERSO" at bounding box center [508, 80] width 42 height 15
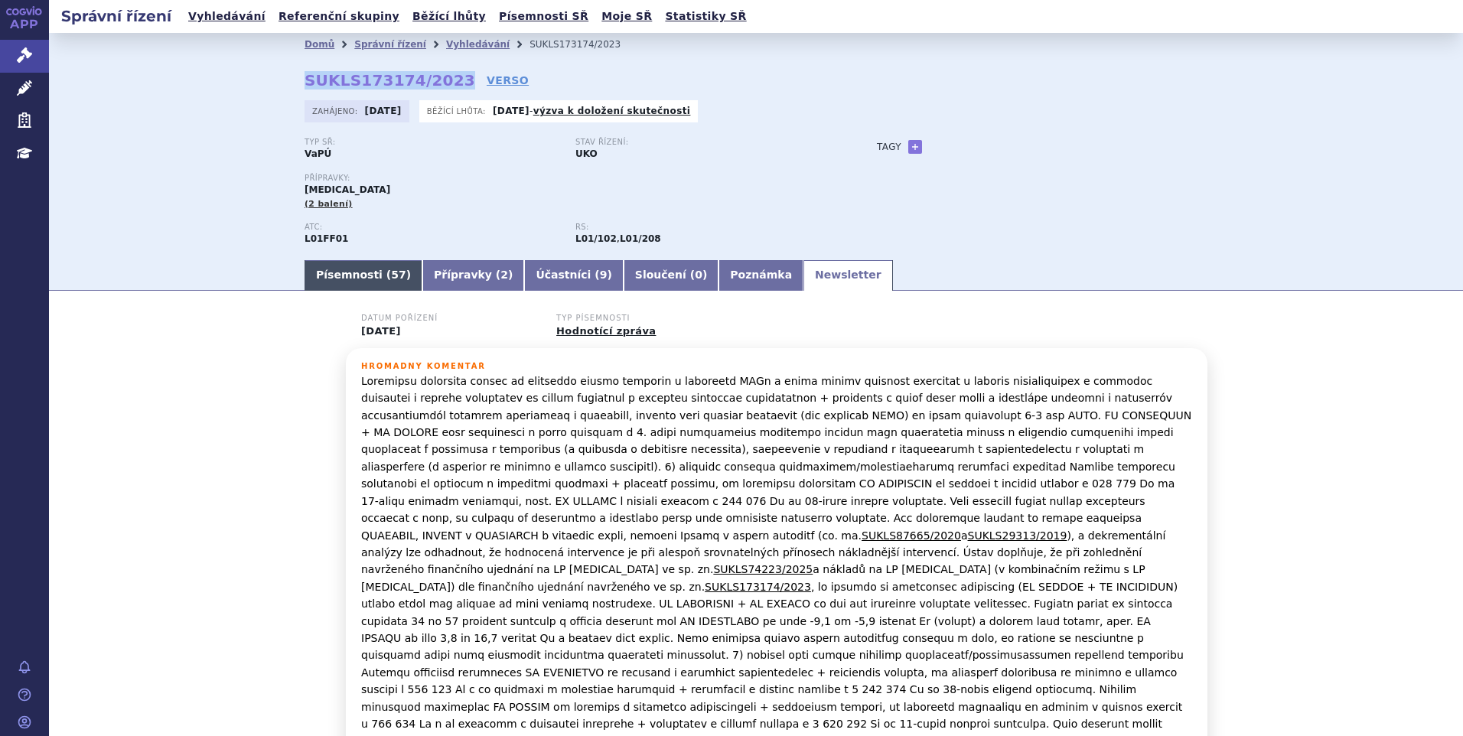
click at [337, 280] on link "Písemnosti ( 57 )" at bounding box center [364, 275] width 118 height 31
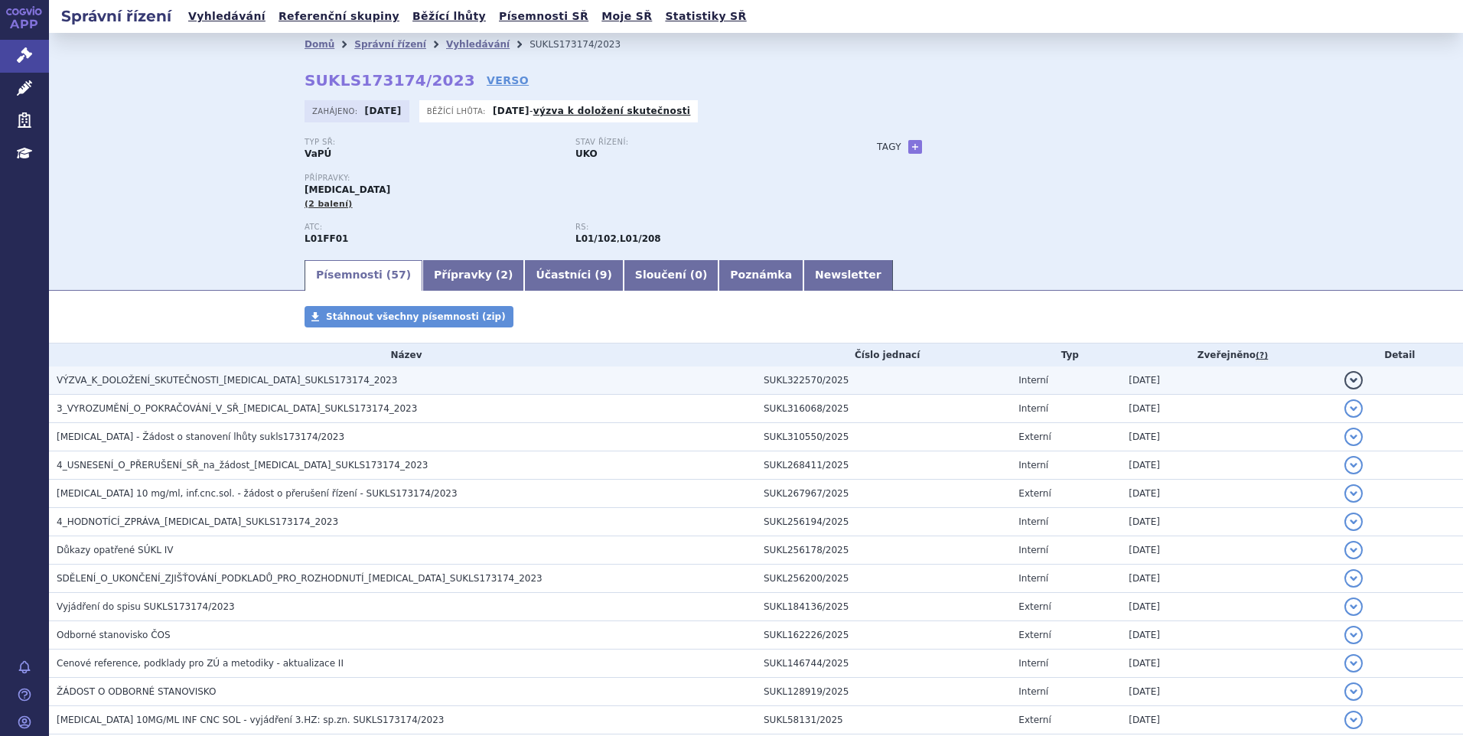
click at [206, 380] on span "VÝZVA_K_DOLOŽENÍ_SKUTEČNOSTI_[MEDICAL_DATA]_SUKLS173174_2023" at bounding box center [227, 380] width 340 height 11
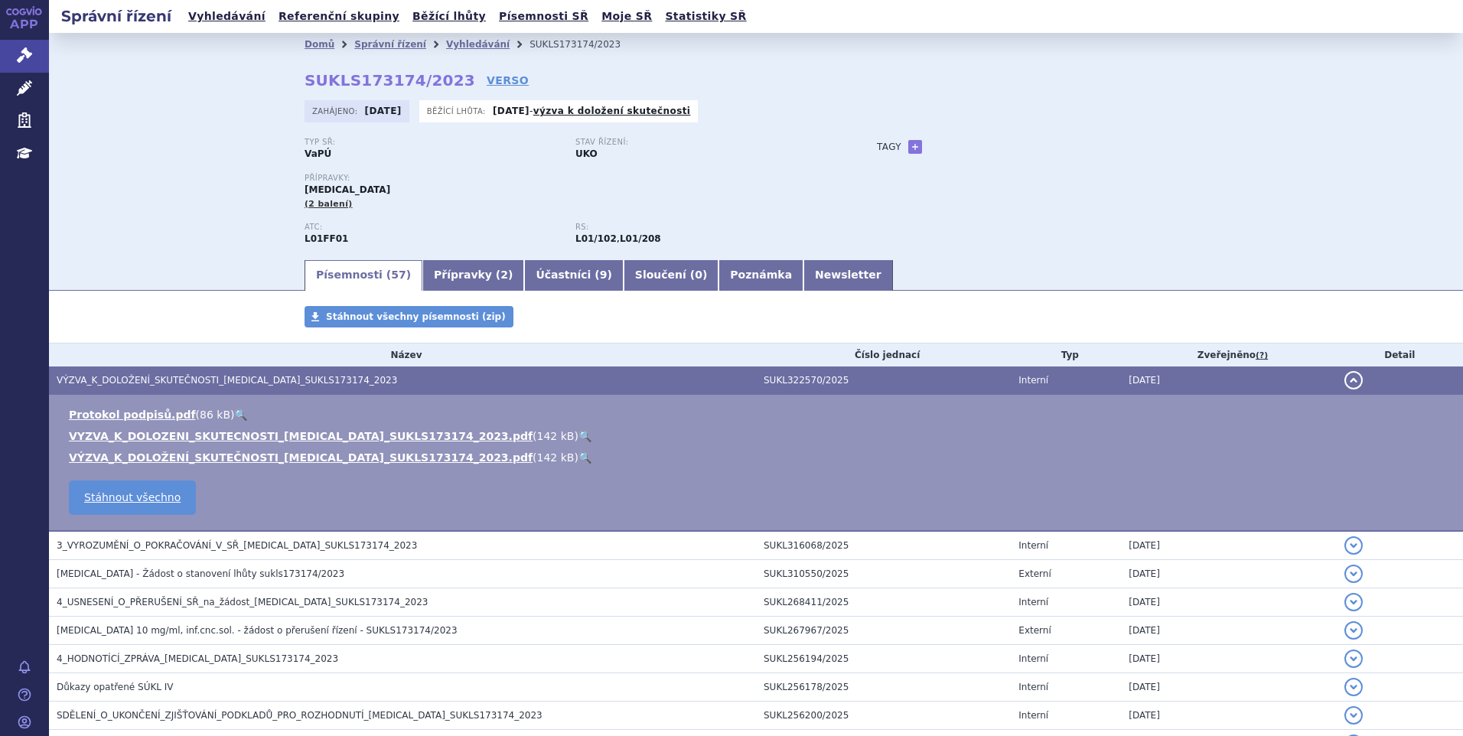
click at [578, 435] on link "🔍" at bounding box center [584, 436] width 13 height 12
